Goal: Transaction & Acquisition: Subscribe to service/newsletter

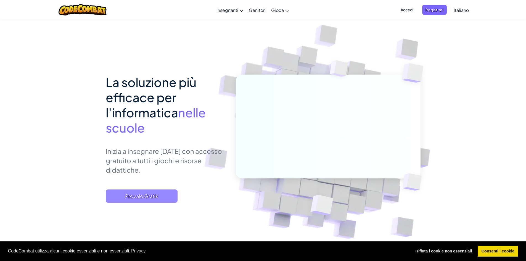
click at [129, 193] on span "Provalo Gratis" at bounding box center [142, 196] width 72 height 13
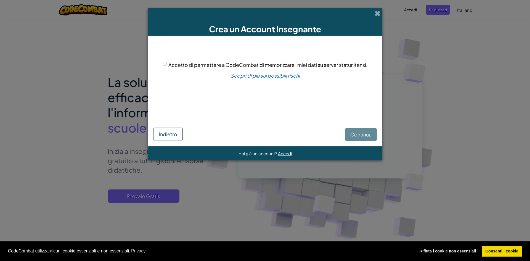
click at [215, 65] on span "Accetto di permettere a CodeCombat di memorizzare i miei dati su server statuni…" at bounding box center [268, 65] width 199 height 6
click at [167, 65] on input "Accetto di permettere a CodeCombat di memorizzare i miei dati su server statuni…" at bounding box center [165, 64] width 4 height 4
checkbox input "true"
click at [357, 134] on span "Continua" at bounding box center [361, 134] width 21 height 6
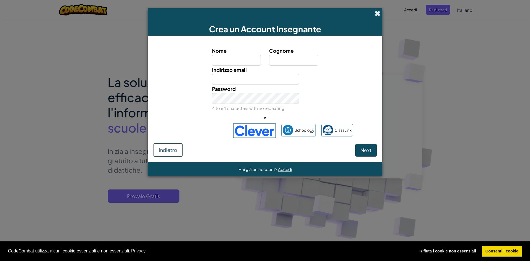
click at [378, 13] on span at bounding box center [378, 13] width 6 height 6
